Goal: Information Seeking & Learning: Learn about a topic

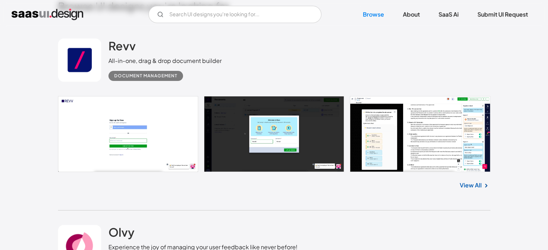
scroll to position [185, 0]
click at [477, 181] on link "View All" at bounding box center [471, 185] width 22 height 9
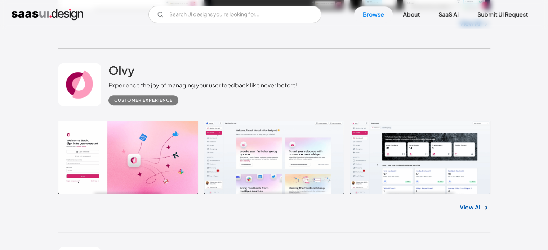
scroll to position [347, 0]
click at [389, 142] on link at bounding box center [274, 157] width 432 height 74
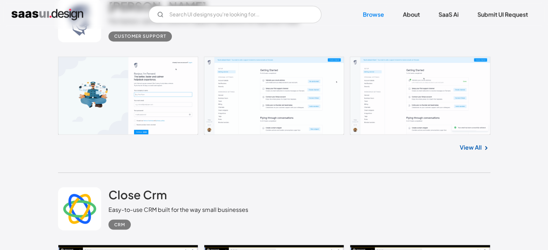
scroll to position [1176, 0]
click at [151, 72] on link at bounding box center [274, 96] width 432 height 78
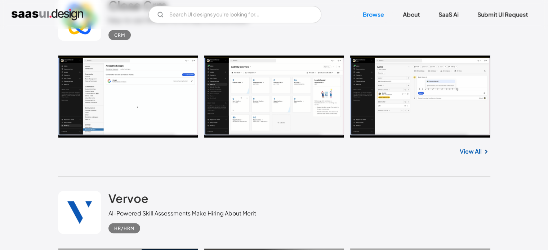
scroll to position [1371, 0]
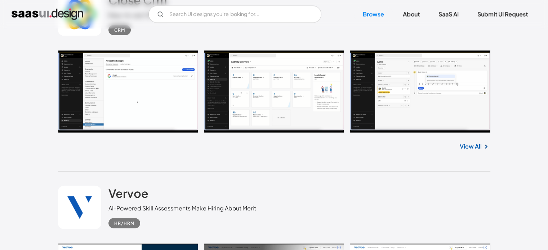
click at [247, 102] on link at bounding box center [274, 91] width 432 height 83
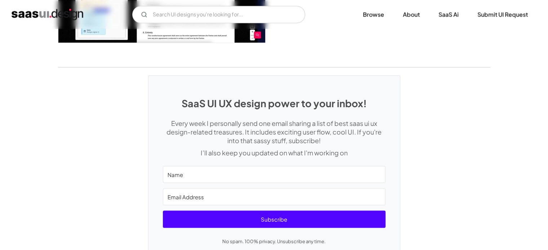
scroll to position [1412, 0]
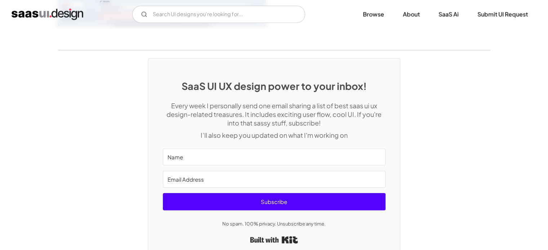
scroll to position [1979, 0]
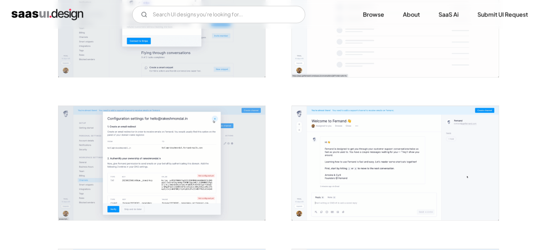
scroll to position [923, 0]
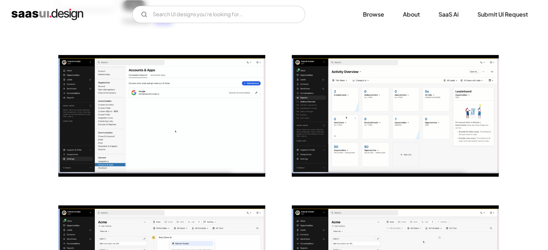
scroll to position [114, 0]
